Goal: Information Seeking & Learning: Learn about a topic

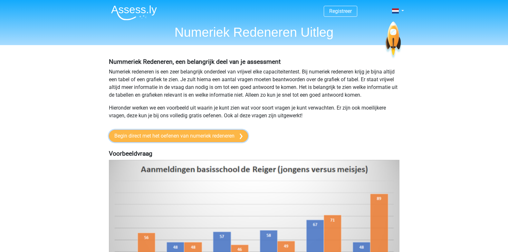
click at [156, 137] on link "Begin direct met het oefenen van numeriek redeneren" at bounding box center [178, 136] width 139 height 12
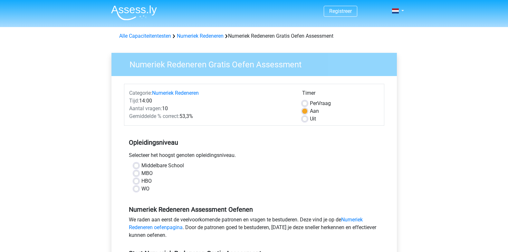
click at [141, 181] on label "HBO" at bounding box center [146, 181] width 10 height 8
click at [137, 181] on input "HBO" at bounding box center [136, 180] width 5 height 6
radio input "true"
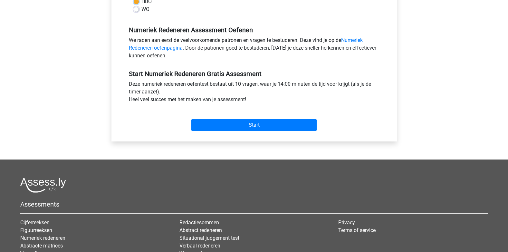
scroll to position [183, 0]
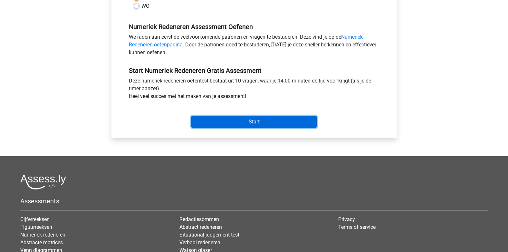
click at [256, 118] on input "Start" at bounding box center [253, 122] width 125 height 12
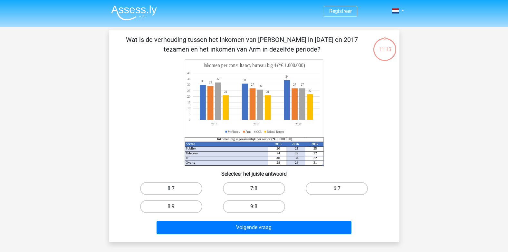
click at [175, 187] on label "8:7" at bounding box center [171, 188] width 62 height 13
click at [175, 188] on input "8:7" at bounding box center [173, 190] width 4 height 4
radio input "true"
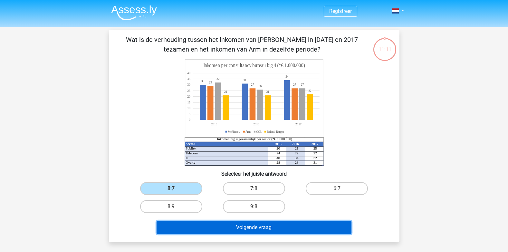
click at [257, 232] on button "Volgende vraag" at bounding box center [254, 228] width 195 height 14
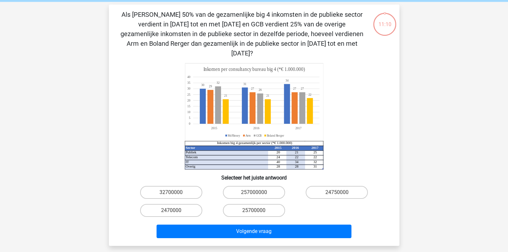
scroll to position [30, 0]
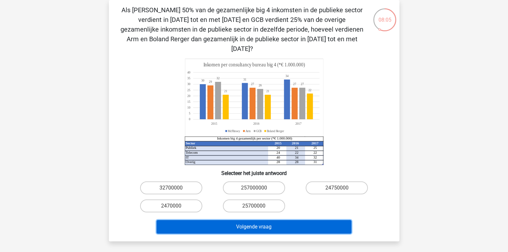
click at [263, 220] on button "Volgende vraag" at bounding box center [254, 227] width 195 height 14
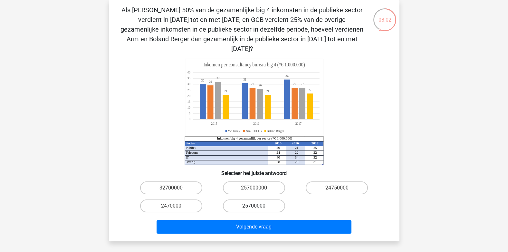
click at [247, 199] on label "25700000" at bounding box center [254, 205] width 62 height 13
click at [254, 206] on input "25700000" at bounding box center [256, 208] width 4 height 4
radio input "true"
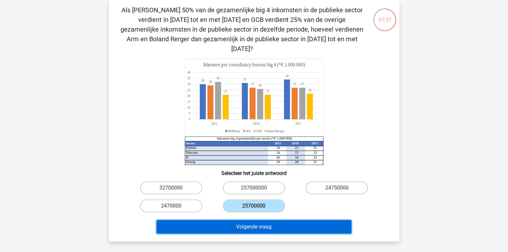
click at [259, 220] on button "Volgende vraag" at bounding box center [254, 227] width 195 height 14
